Goal: Transaction & Acquisition: Purchase product/service

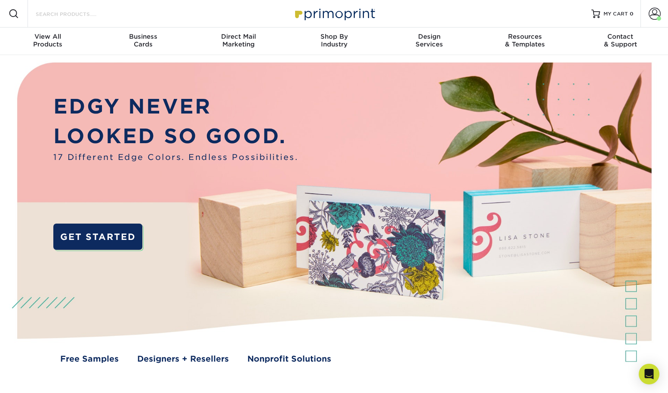
click at [69, 13] on input "Search Products" at bounding box center [77, 14] width 84 height 10
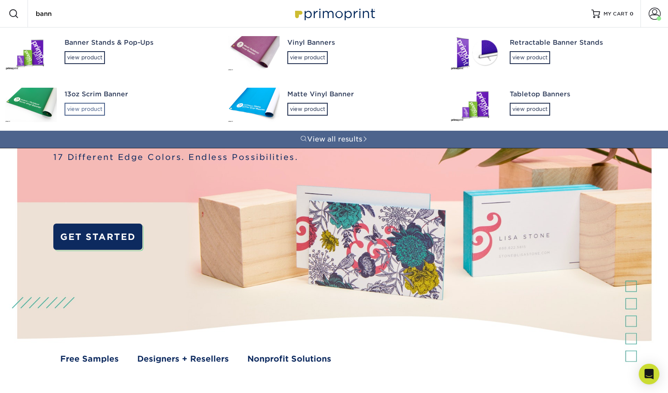
type input "bann"
click at [80, 110] on div "view product" at bounding box center [84, 109] width 40 height 13
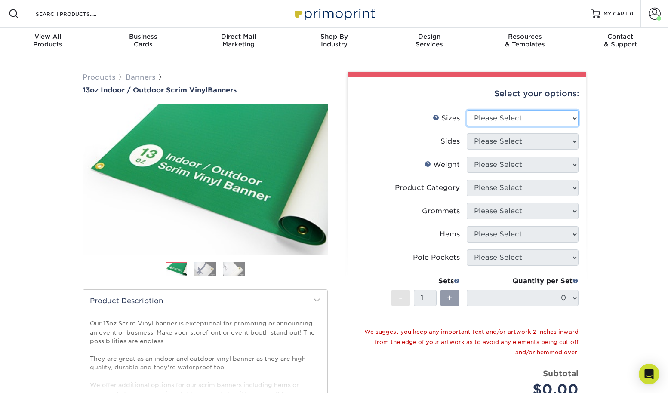
select select "48.00x96.00"
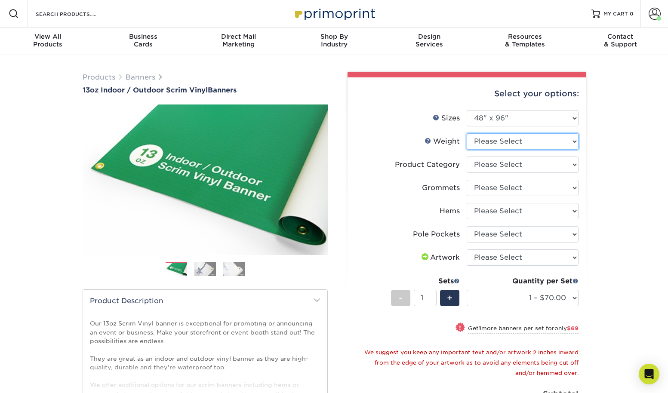
select select "13OZ"
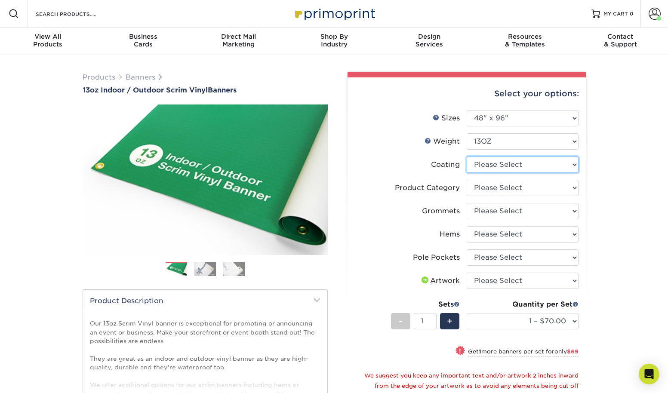
select select "3e7618de-abca-4bda-9f97-8b9129e913d8"
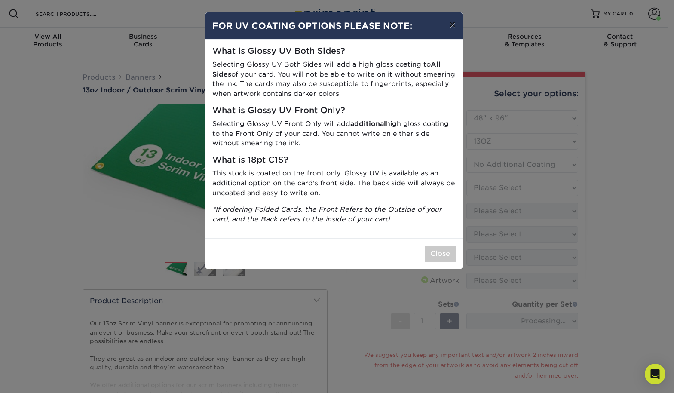
click at [453, 28] on button "×" at bounding box center [452, 24] width 20 height 24
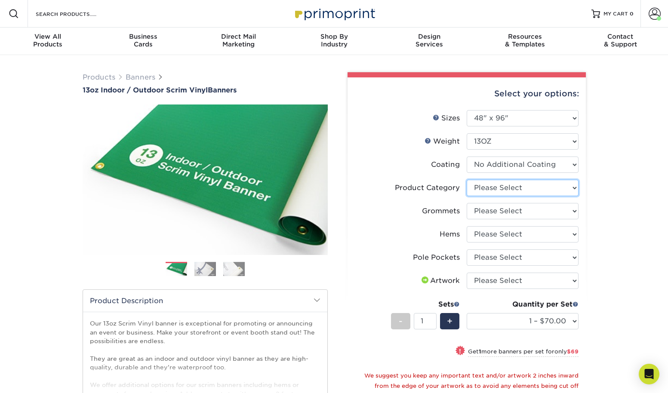
select select "bb192c35-bb20-422d-b6fe-0c7f48e5aa48"
select select "a5b9485c-574f-4e05-8672-fff987811a74"
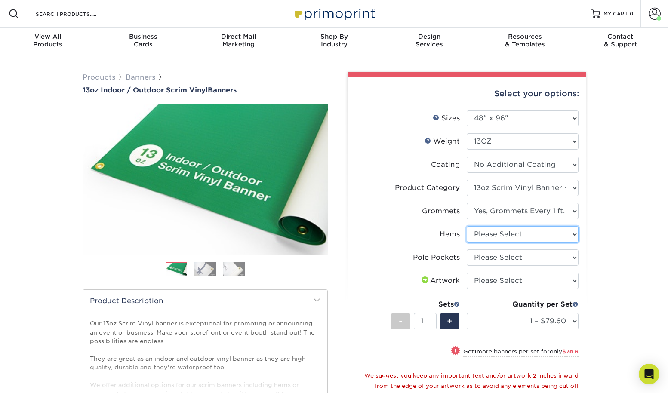
select select "799b34bf-ff99-4291-b254-51157b744628"
select select "462c5fe9-21e9-49a0-afb4-1c6e8664fe13"
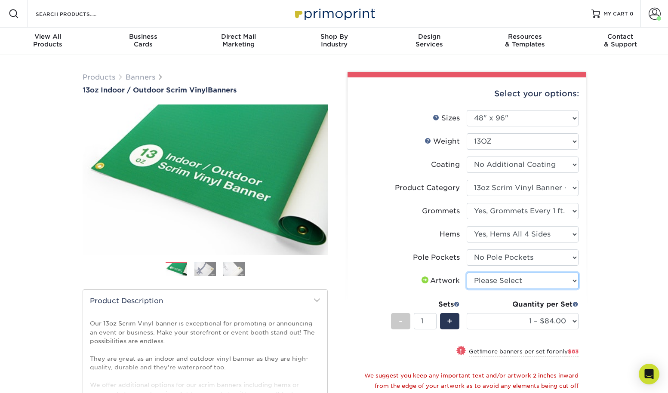
select select "upload"
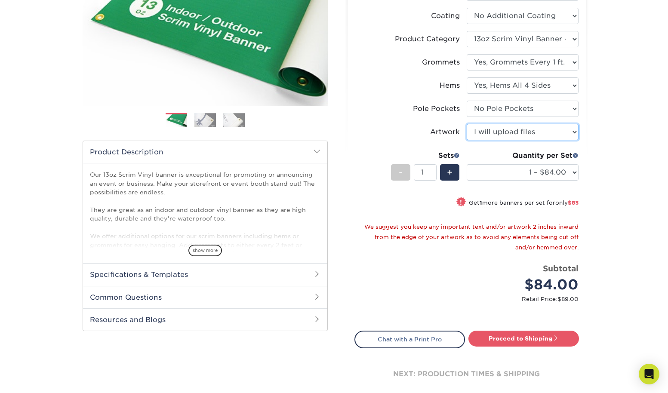
scroll to position [182, 0]
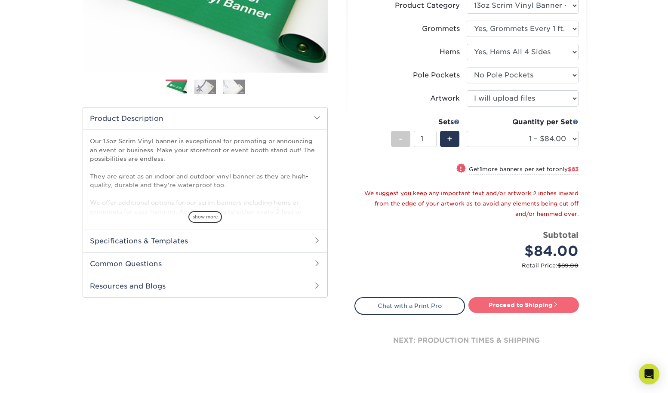
click at [529, 306] on link "Proceed to Shipping" at bounding box center [523, 304] width 110 height 15
type input "Set 1"
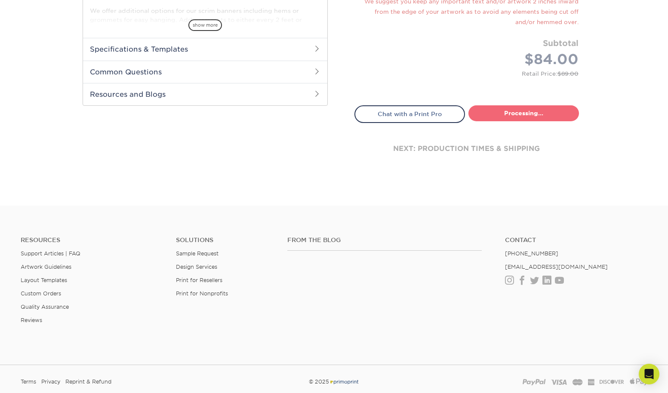
select select "05365baf-160f-450b-940a-30c77613933f"
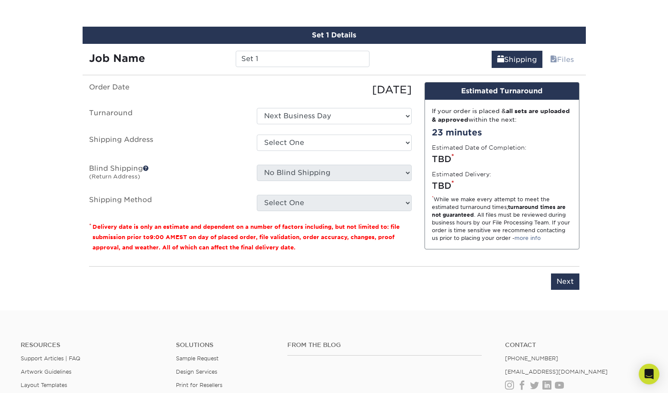
scroll to position [502, 0]
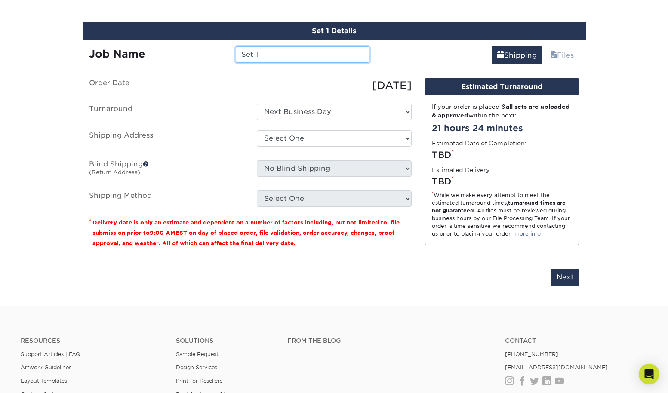
drag, startPoint x: 261, startPoint y: 56, endPoint x: 230, endPoint y: 55, distance: 31.0
click at [230, 55] on div "Set 1" at bounding box center [302, 54] width 147 height 16
type input "AutismFundersBanner"
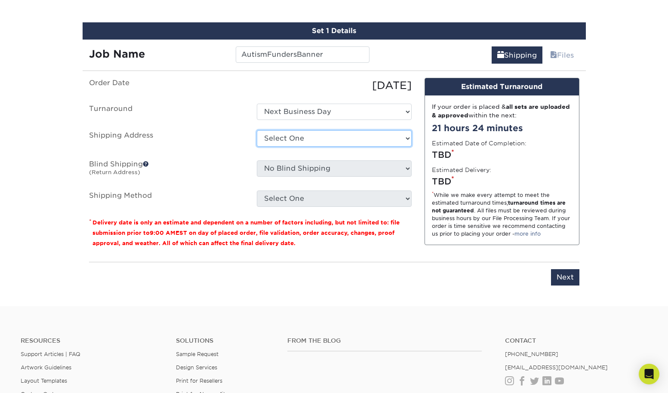
select select "87822"
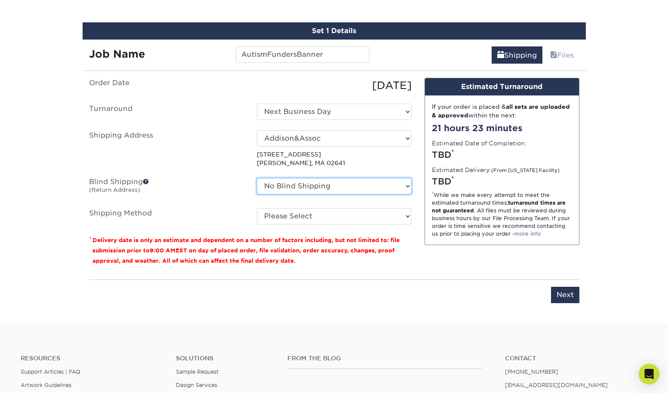
select select "87822"
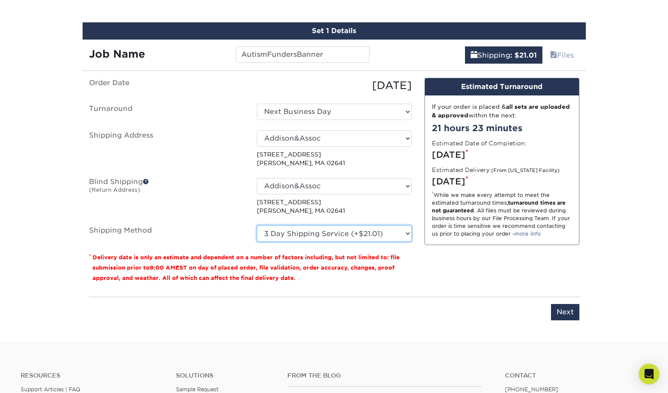
select select "02"
click at [565, 312] on input "Next" at bounding box center [565, 312] width 28 height 16
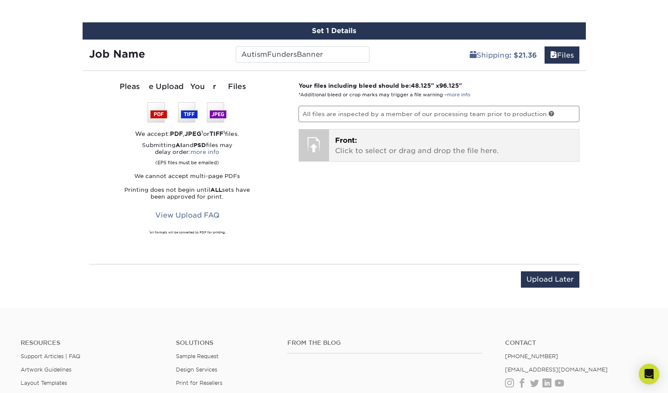
click at [380, 149] on p "Front: Click to select or drag and drop the file here." at bounding box center [454, 145] width 238 height 21
click at [318, 141] on div at bounding box center [314, 144] width 30 height 30
click at [347, 138] on span "Front:" at bounding box center [346, 140] width 22 height 8
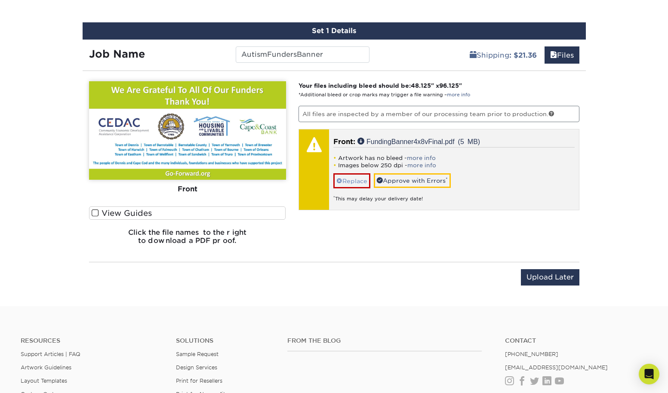
click at [355, 177] on link "Replace" at bounding box center [351, 180] width 37 height 15
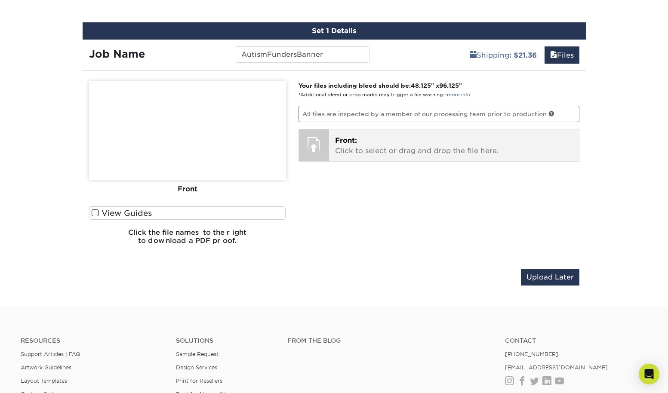
click at [346, 140] on span "Front:" at bounding box center [346, 140] width 22 height 8
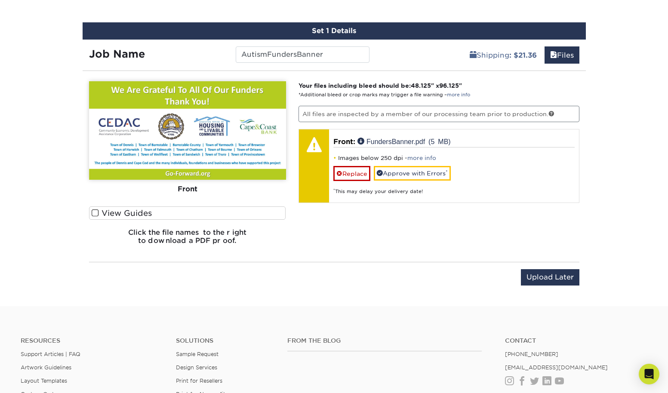
click at [97, 213] on span at bounding box center [95, 213] width 7 height 8
click at [0, 0] on input "View Guides" at bounding box center [0, 0] width 0 height 0
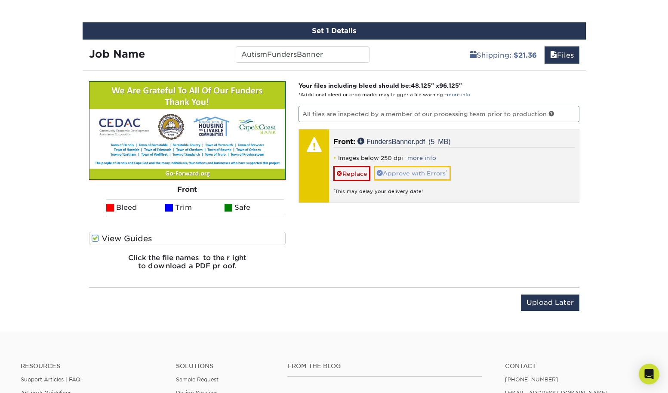
click at [412, 174] on link "Approve with Errors *" at bounding box center [412, 173] width 77 height 15
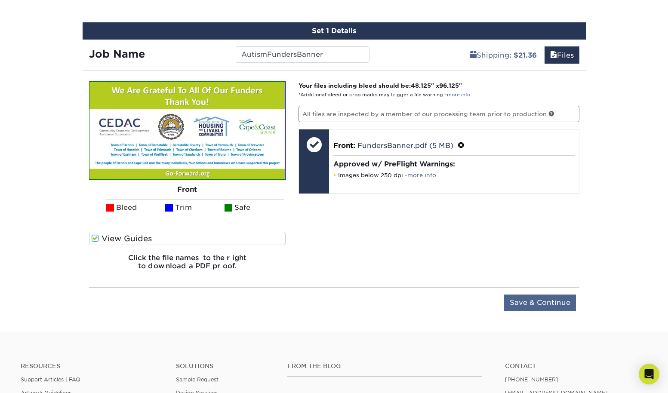
click at [529, 303] on input "Save & Continue" at bounding box center [540, 303] width 72 height 16
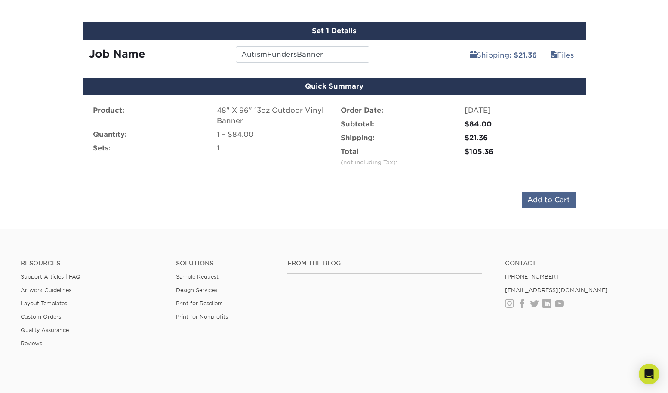
click at [541, 200] on input "Add to Cart" at bounding box center [549, 200] width 54 height 16
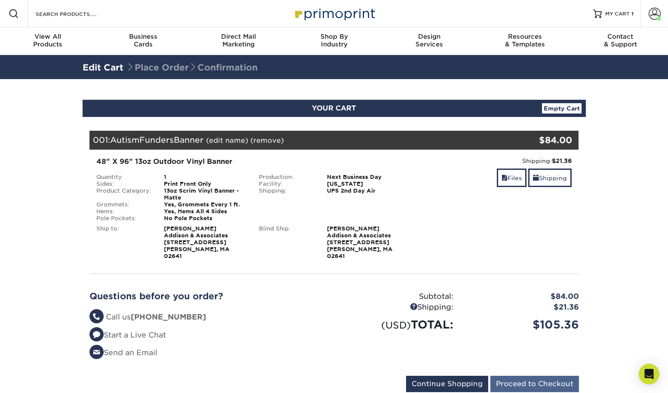
click at [529, 376] on input "Proceed to Checkout" at bounding box center [534, 384] width 89 height 16
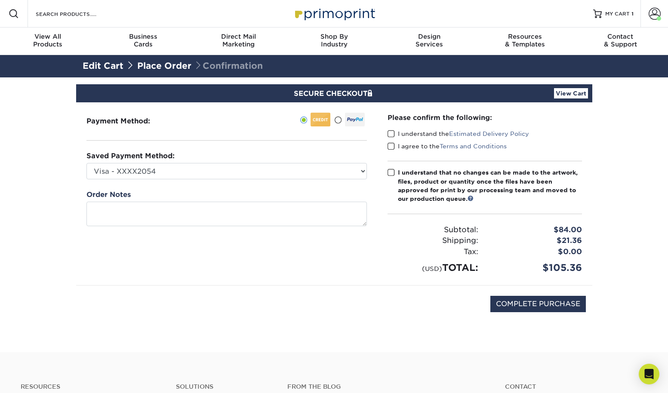
click at [390, 130] on span at bounding box center [390, 134] width 7 height 8
click at [0, 0] on input "I understand the Estimated Delivery Policy" at bounding box center [0, 0] width 0 height 0
click at [389, 146] on span at bounding box center [390, 146] width 7 height 8
click at [0, 0] on input "I agree to the Terms and Conditions" at bounding box center [0, 0] width 0 height 0
click at [391, 173] on span at bounding box center [390, 173] width 7 height 8
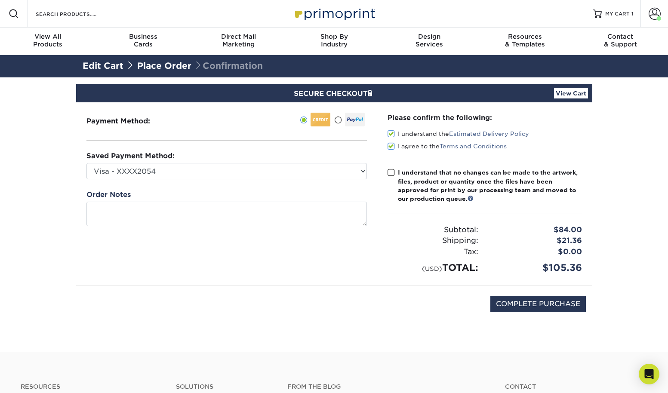
click at [0, 0] on input "I understand that no changes can be made to the artwork, files, product or quan…" at bounding box center [0, 0] width 0 height 0
click at [522, 305] on input "COMPLETE PURCHASE" at bounding box center [537, 304] width 95 height 16
type input "PROCESSING, PLEASE WAIT..."
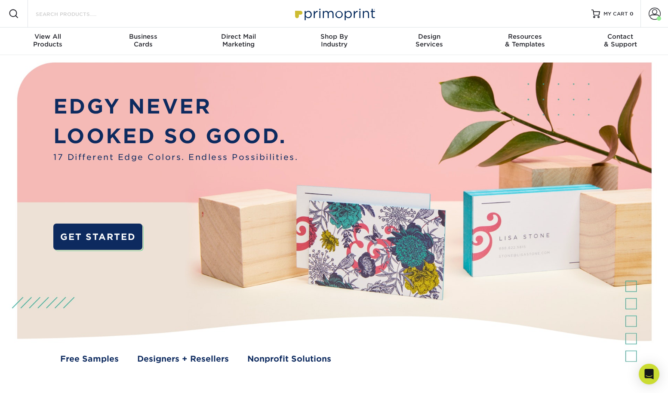
click at [68, 15] on input "Search Products" at bounding box center [77, 14] width 84 height 10
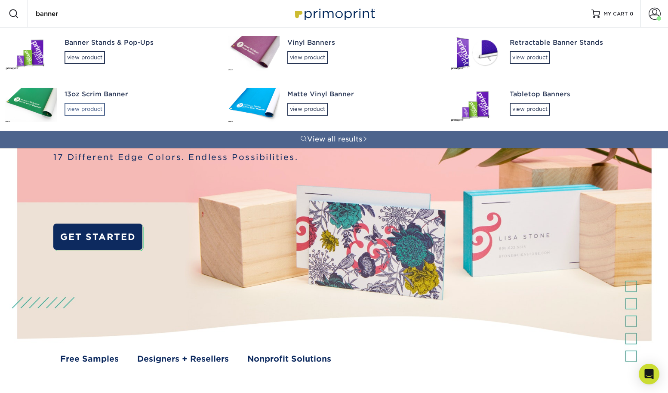
type input "banner"
click at [80, 109] on div "view product" at bounding box center [84, 109] width 40 height 13
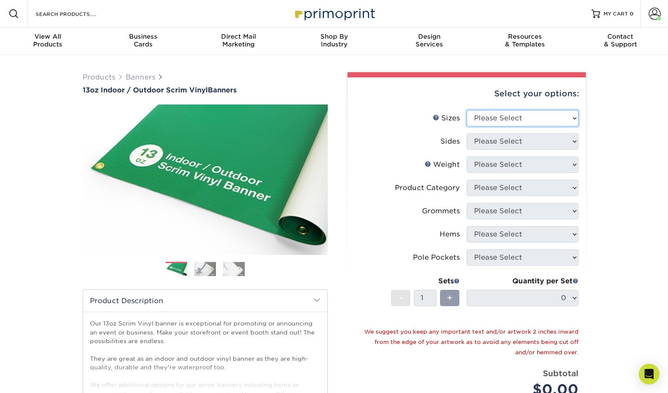
select select "24.00x48.00"
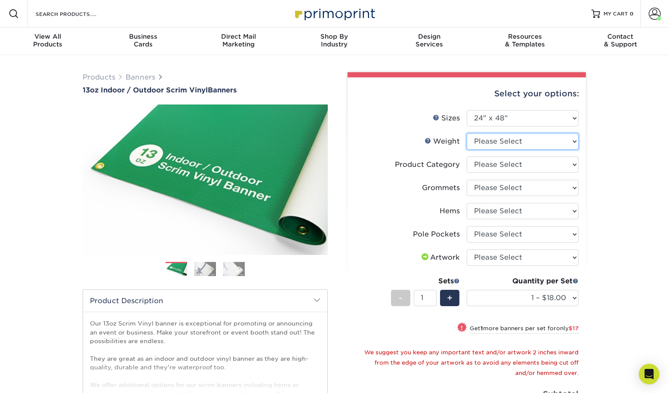
click at [488, 140] on select "Please Select 13OZ" at bounding box center [522, 141] width 112 height 16
select select "13OZ"
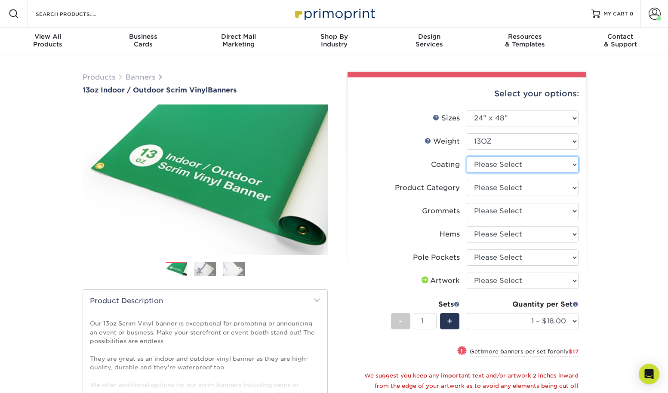
select select "3e7618de-abca-4bda-9f97-8b9129e913d8"
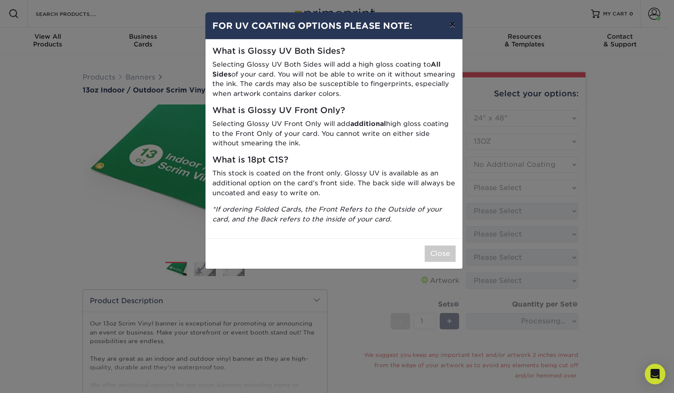
click at [450, 26] on button "×" at bounding box center [452, 24] width 20 height 24
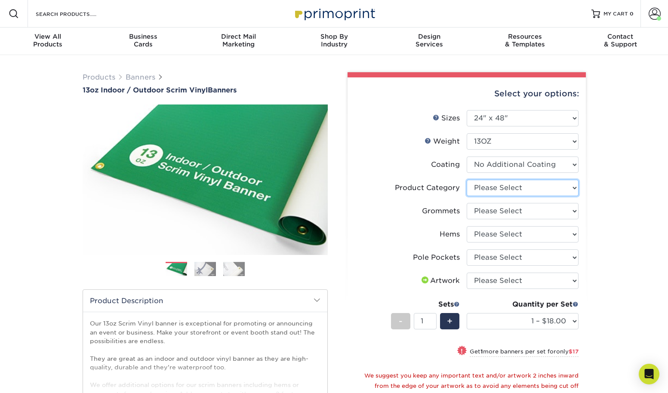
select select "bb192c35-bb20-422d-b6fe-0c7f48e5aa48"
select select "a5b9485c-574f-4e05-8672-fff987811a74"
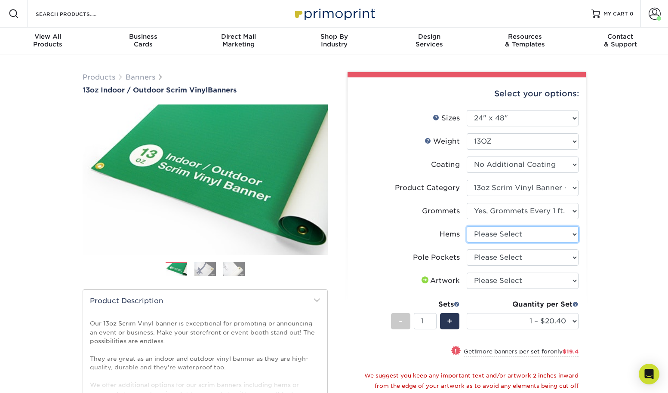
select select "799b34bf-ff99-4291-b254-51157b744628"
select select "462c5fe9-21e9-49a0-afb4-1c6e8664fe13"
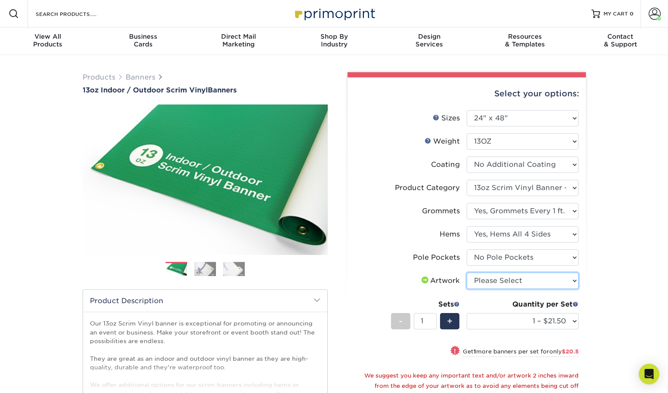
select select "upload"
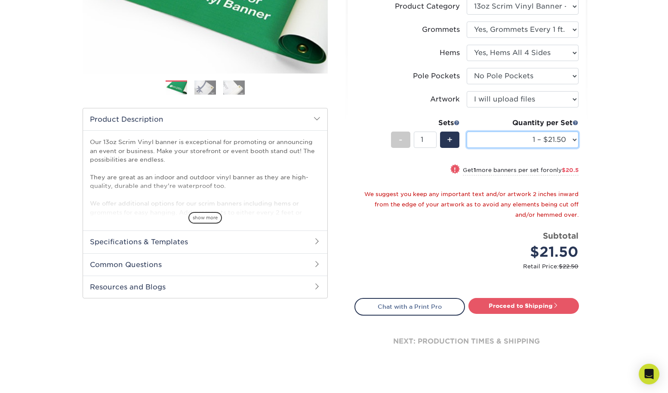
scroll to position [190, 0]
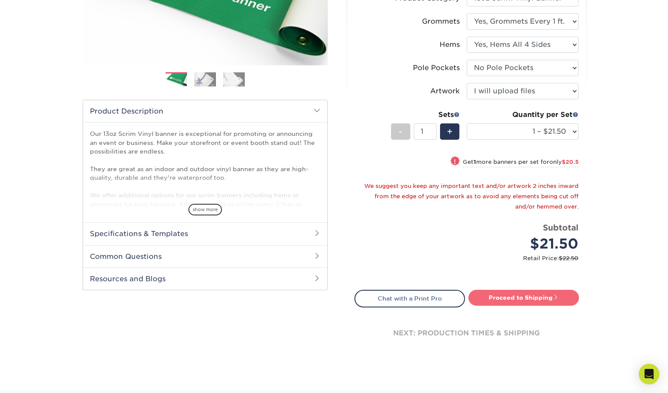
click at [516, 298] on link "Proceed to Shipping" at bounding box center [523, 297] width 110 height 15
type input "Set 1"
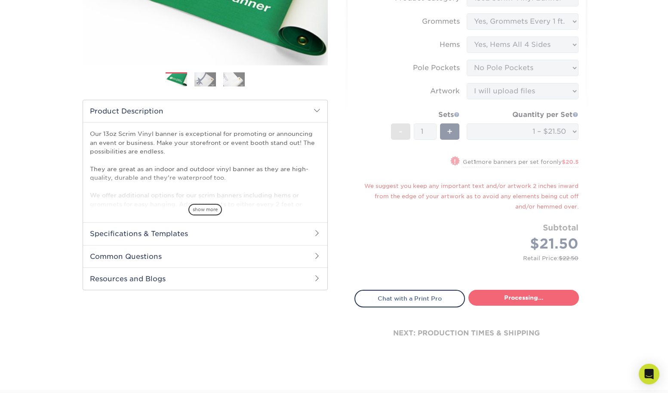
select select "52f2e562-17a2-454a-af3b-551a73d534cc"
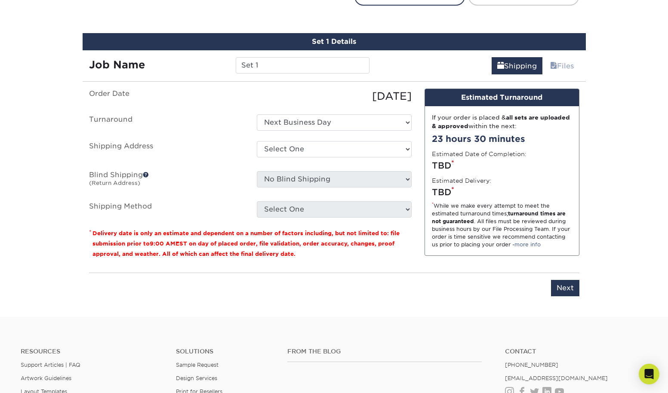
scroll to position [502, 0]
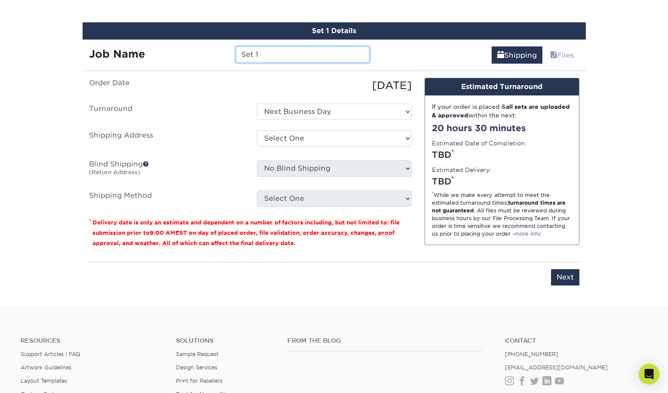
click at [262, 52] on input "Set 1" at bounding box center [303, 54] width 134 height 16
drag, startPoint x: 262, startPoint y: 53, endPoint x: 219, endPoint y: 51, distance: 43.0
click at [219, 51] on div "Job Name Set 1" at bounding box center [230, 54] width 294 height 16
type input "AutismPartnersBanner"
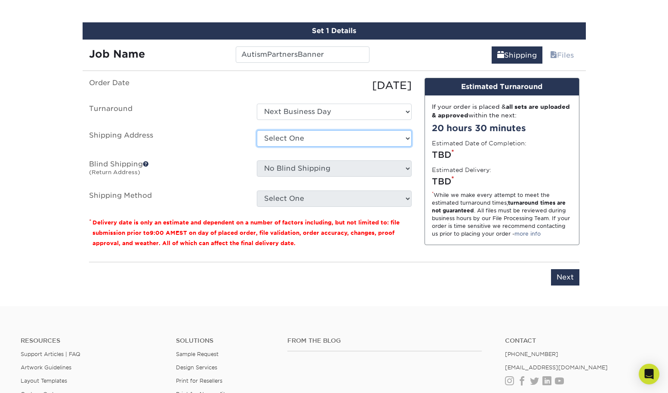
select select "87822"
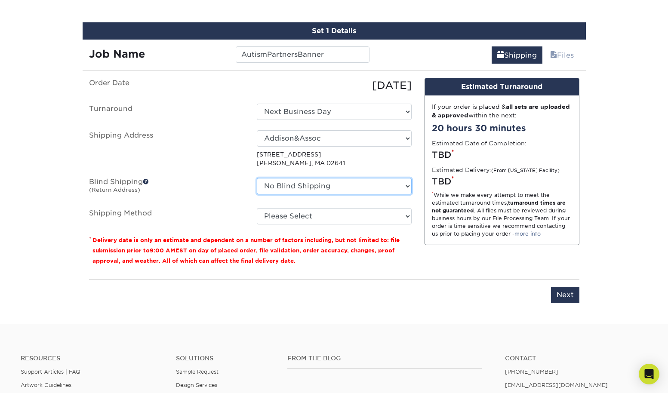
select select "87822"
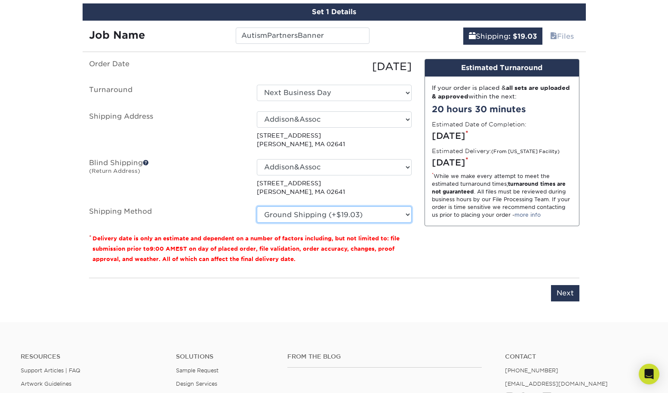
scroll to position [521, 0]
click at [246, 206] on label "Shipping Method" at bounding box center [167, 214] width 168 height 16
select select "02"
click at [565, 291] on input "Next" at bounding box center [565, 293] width 28 height 16
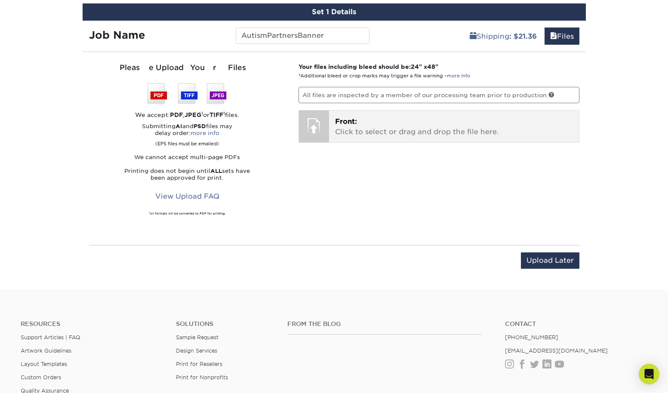
click at [388, 119] on p "Front: Click to select or drag and drop the file here." at bounding box center [454, 127] width 238 height 21
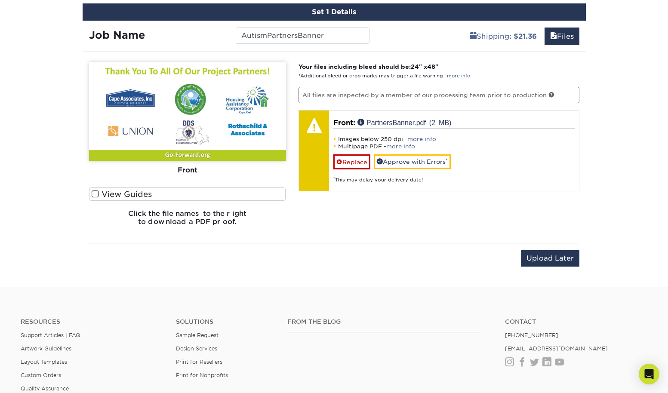
click at [95, 193] on span at bounding box center [95, 194] width 7 height 8
click at [0, 0] on input "View Guides" at bounding box center [0, 0] width 0 height 0
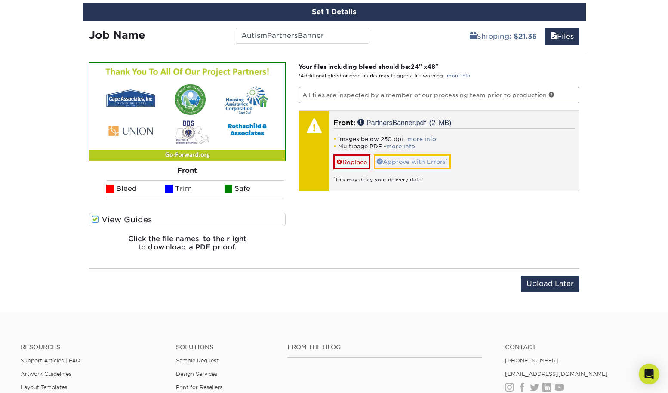
click at [399, 163] on link "Approve with Errors *" at bounding box center [412, 161] width 77 height 15
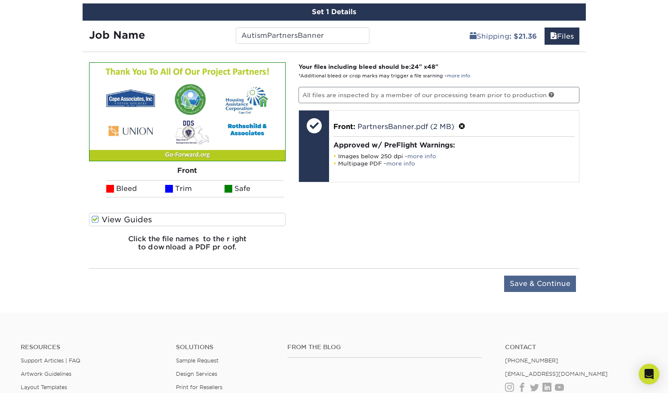
click at [539, 282] on input "Save & Continue" at bounding box center [540, 284] width 72 height 16
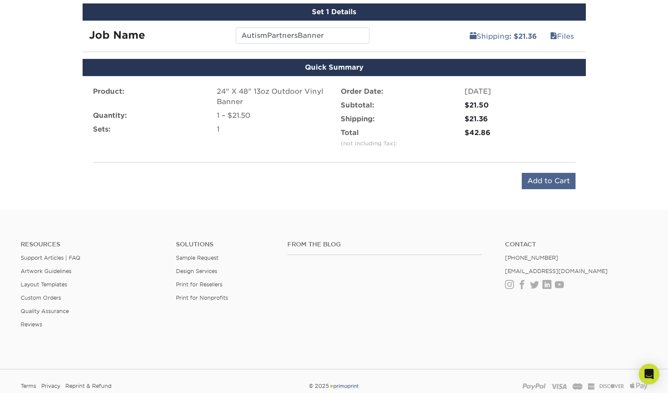
click at [525, 176] on input "Add to Cart" at bounding box center [549, 181] width 54 height 16
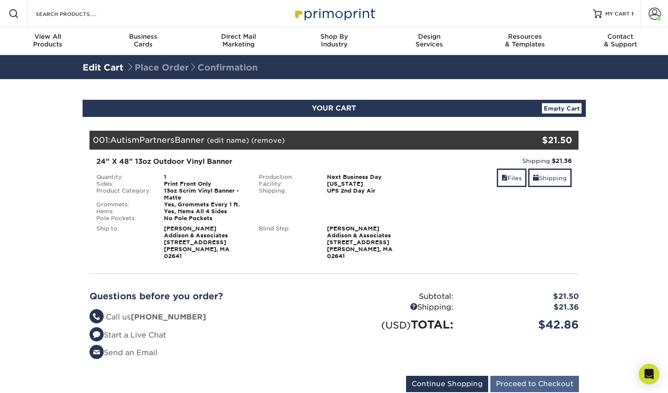
click at [510, 376] on input "Proceed to Checkout" at bounding box center [534, 384] width 89 height 16
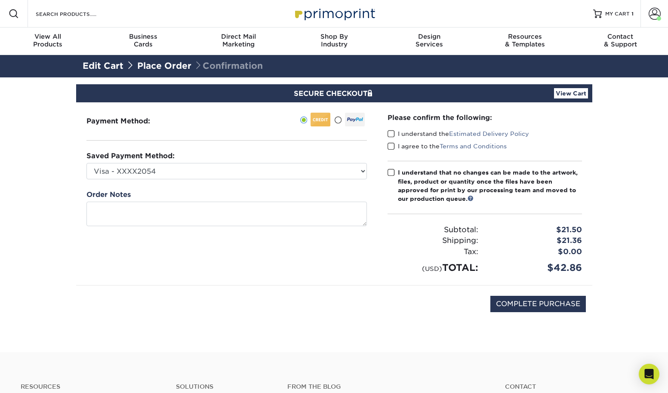
drag, startPoint x: 391, startPoint y: 131, endPoint x: 391, endPoint y: 138, distance: 7.3
click at [391, 131] on span at bounding box center [390, 134] width 7 height 8
click at [0, 0] on input "I understand the Estimated Delivery Policy" at bounding box center [0, 0] width 0 height 0
drag, startPoint x: 391, startPoint y: 139, endPoint x: 391, endPoint y: 149, distance: 9.9
click at [391, 139] on div "I understand the Estimated Delivery Policy" at bounding box center [484, 135] width 194 height 12
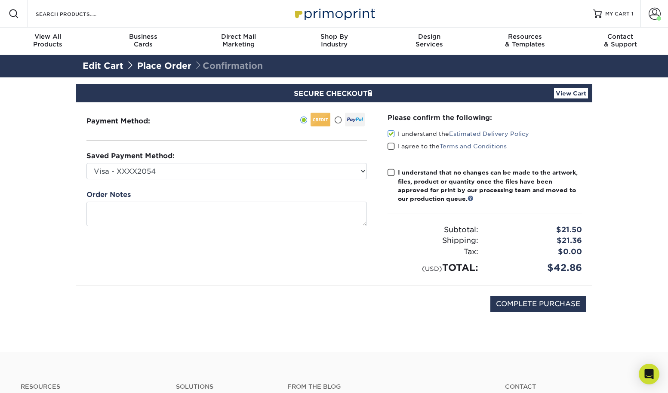
click at [391, 149] on span at bounding box center [390, 146] width 7 height 8
click at [0, 0] on input "I agree to the Terms and Conditions" at bounding box center [0, 0] width 0 height 0
click at [390, 175] on span at bounding box center [390, 173] width 7 height 8
click at [0, 0] on input "I understand that no changes can be made to the artwork, files, product or quan…" at bounding box center [0, 0] width 0 height 0
click at [501, 303] on input "COMPLETE PURCHASE" at bounding box center [537, 304] width 95 height 16
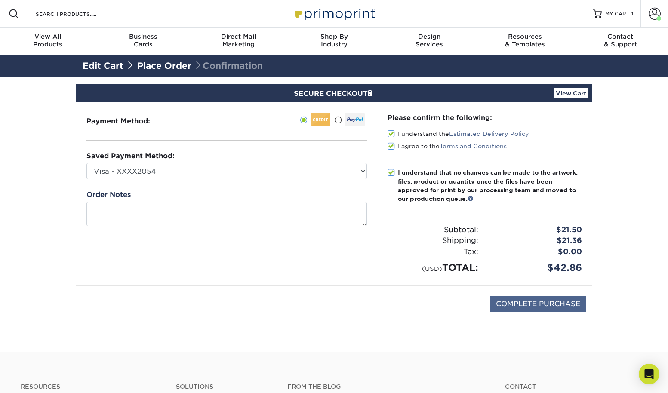
type input "PROCESSING, PLEASE WAIT..."
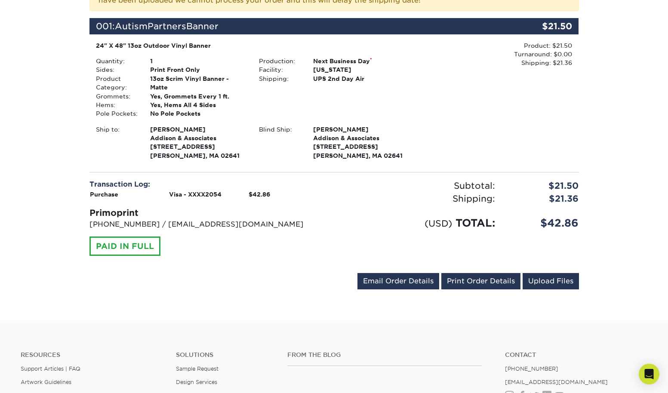
scroll to position [246, 0]
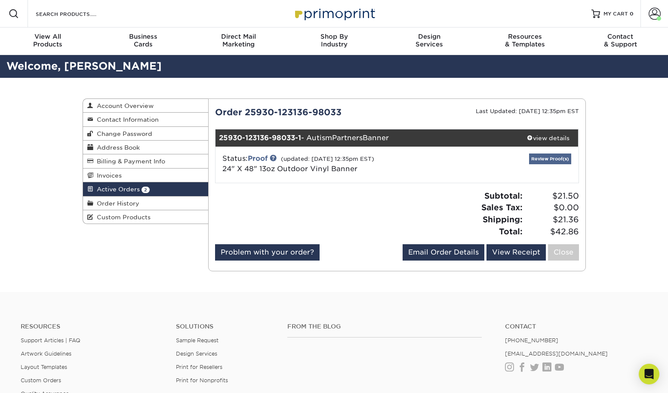
click at [549, 158] on link "Review Proof(s)" at bounding box center [550, 158] width 42 height 11
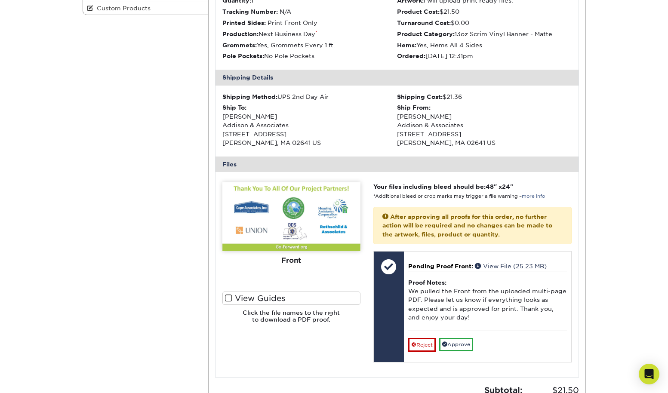
scroll to position [217, 0]
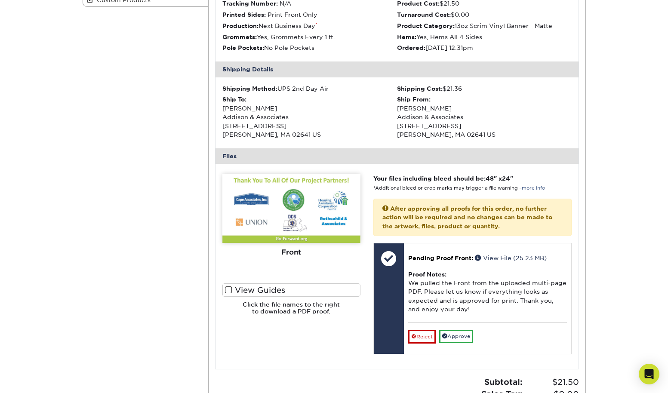
click at [320, 212] on img at bounding box center [291, 208] width 138 height 69
click at [316, 212] on img at bounding box center [291, 208] width 138 height 69
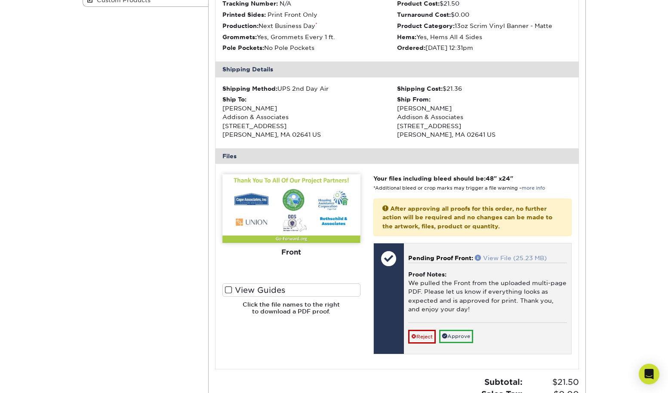
click at [499, 255] on link "View File (25.23 MB)" at bounding box center [511, 258] width 72 height 7
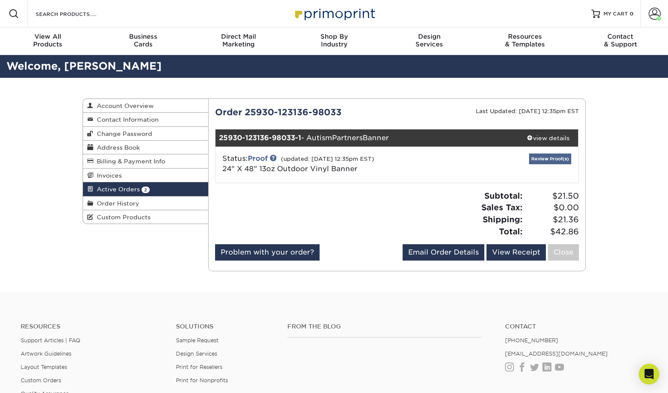
click at [540, 157] on link "Review Proof(s)" at bounding box center [550, 158] width 42 height 11
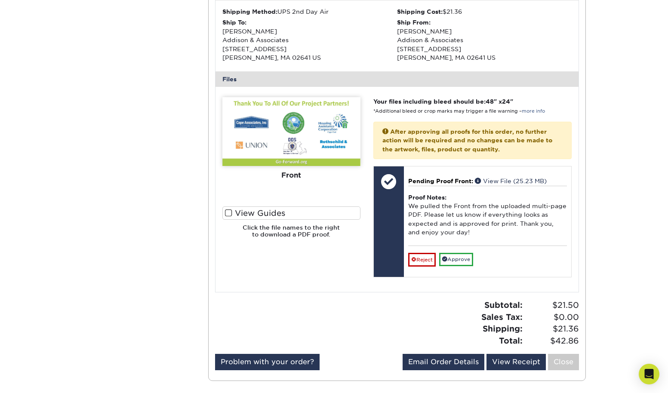
scroll to position [298, 0]
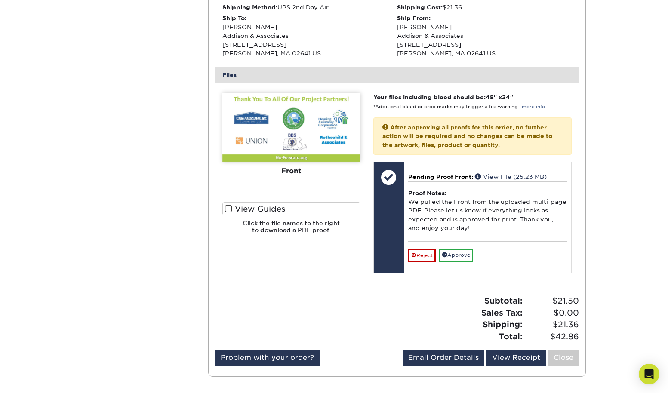
click at [229, 205] on span at bounding box center [228, 209] width 7 height 8
click at [0, 0] on input "View Guides" at bounding box center [0, 0] width 0 height 0
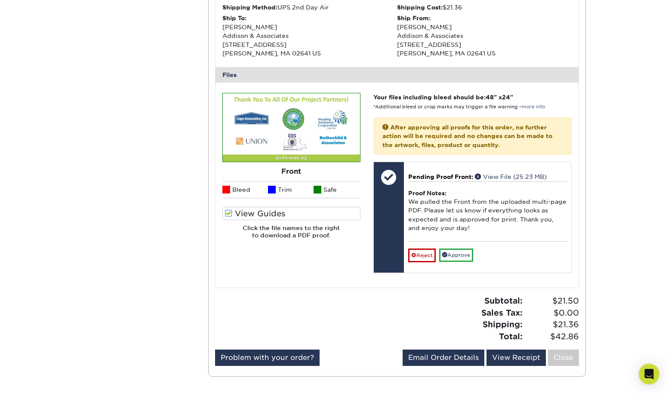
click at [326, 132] on img at bounding box center [291, 127] width 137 height 68
click at [306, 133] on img at bounding box center [291, 127] width 137 height 68
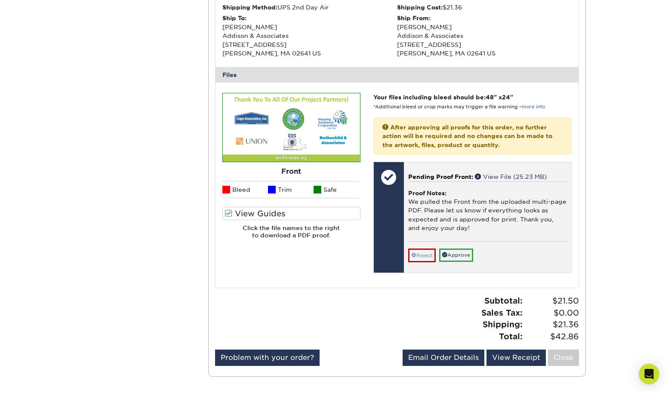
click at [422, 250] on link "Reject" at bounding box center [422, 256] width 28 height 14
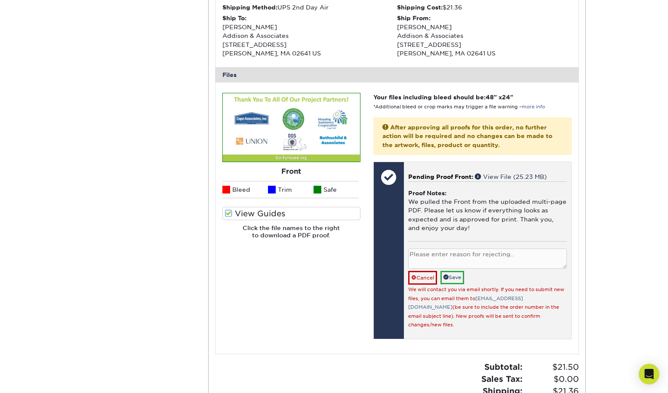
click at [426, 252] on textarea at bounding box center [487, 259] width 159 height 20
type textarea "Is there anyway you can please extend the green stripe on the bottom so it blee…"
click at [448, 274] on span at bounding box center [445, 276] width 5 height 5
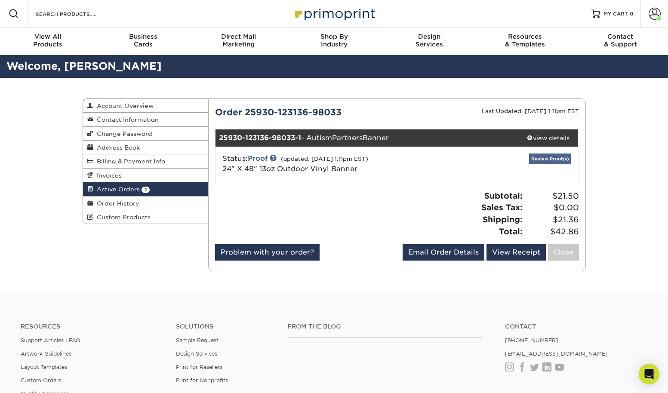
click at [540, 159] on link "Review Proof(s)" at bounding box center [550, 158] width 42 height 11
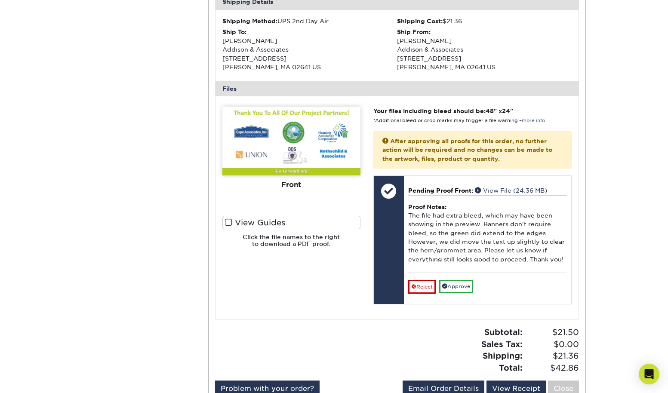
scroll to position [301, 0]
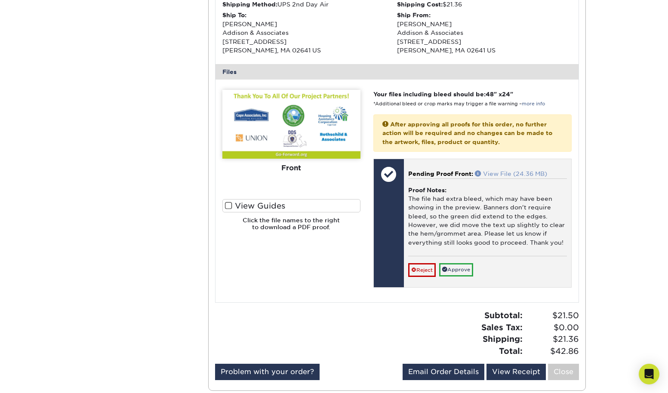
click at [486, 170] on link "View File (24.36 MB)" at bounding box center [511, 173] width 72 height 7
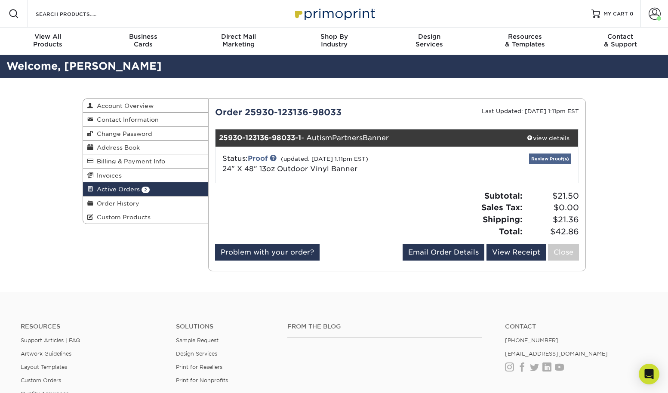
click at [542, 158] on link "Review Proof(s)" at bounding box center [550, 158] width 42 height 11
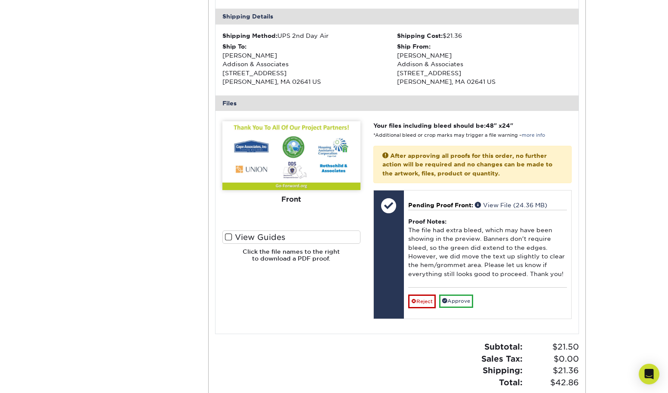
scroll to position [271, 0]
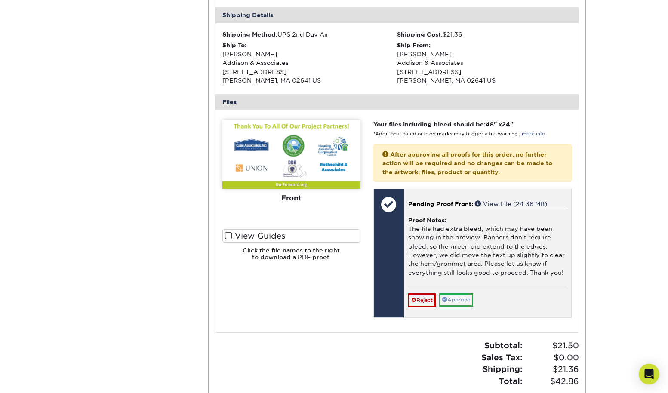
click at [451, 293] on link "Approve" at bounding box center [456, 299] width 34 height 13
